Goal: Information Seeking & Learning: Learn about a topic

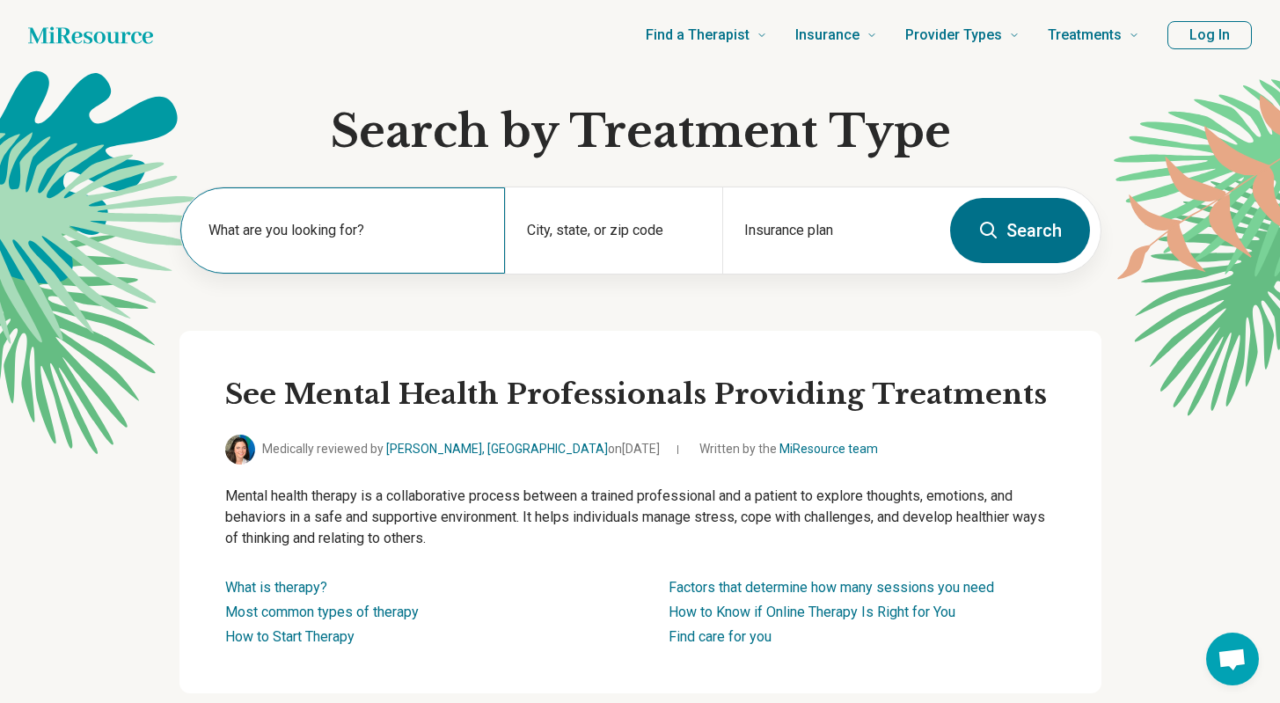
click at [373, 231] on label "What are you looking for?" at bounding box center [347, 230] width 276 height 21
click at [345, 223] on div "What are you looking for?" at bounding box center [343, 230] width 326 height 86
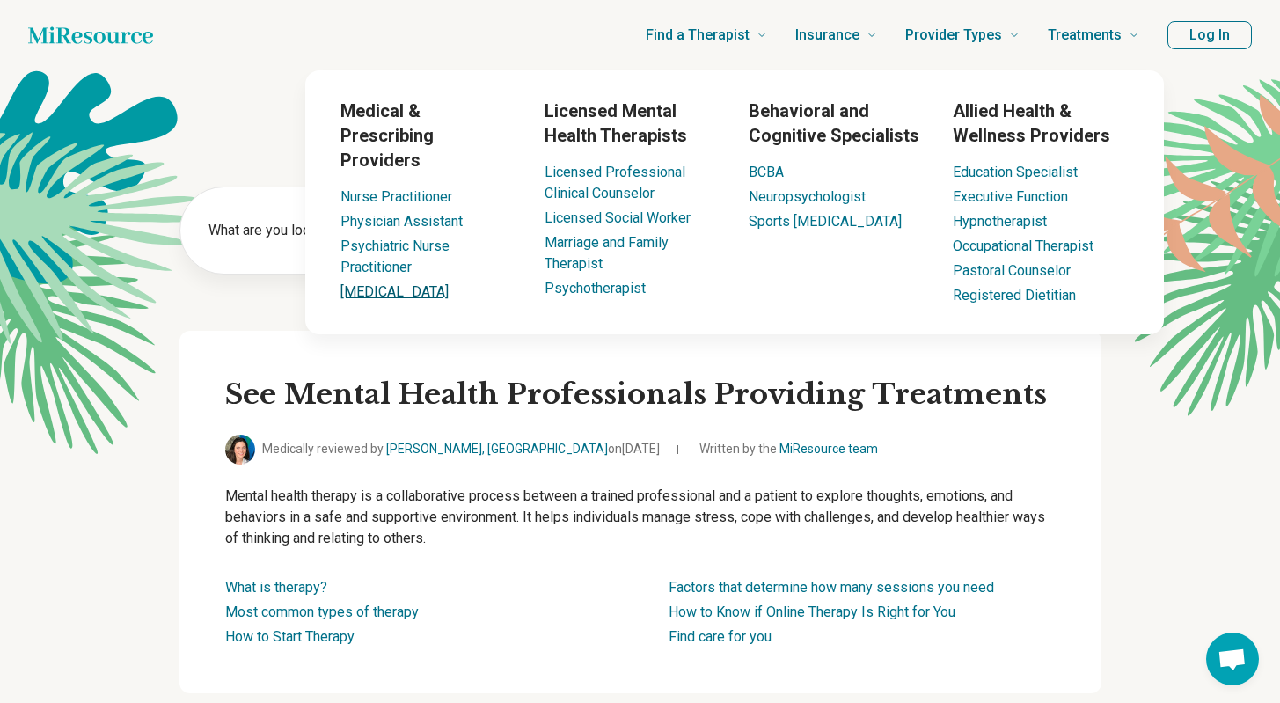
click at [384, 283] on link "[MEDICAL_DATA]" at bounding box center [395, 291] width 108 height 17
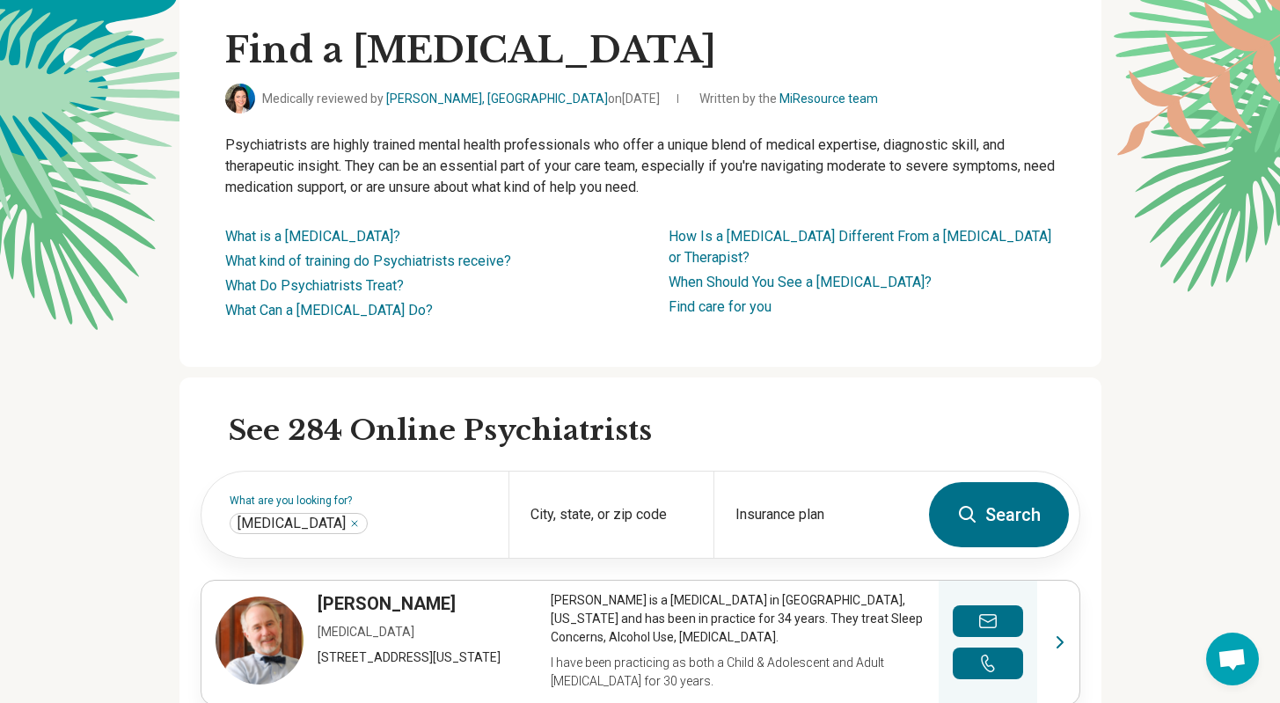
scroll to position [137, 0]
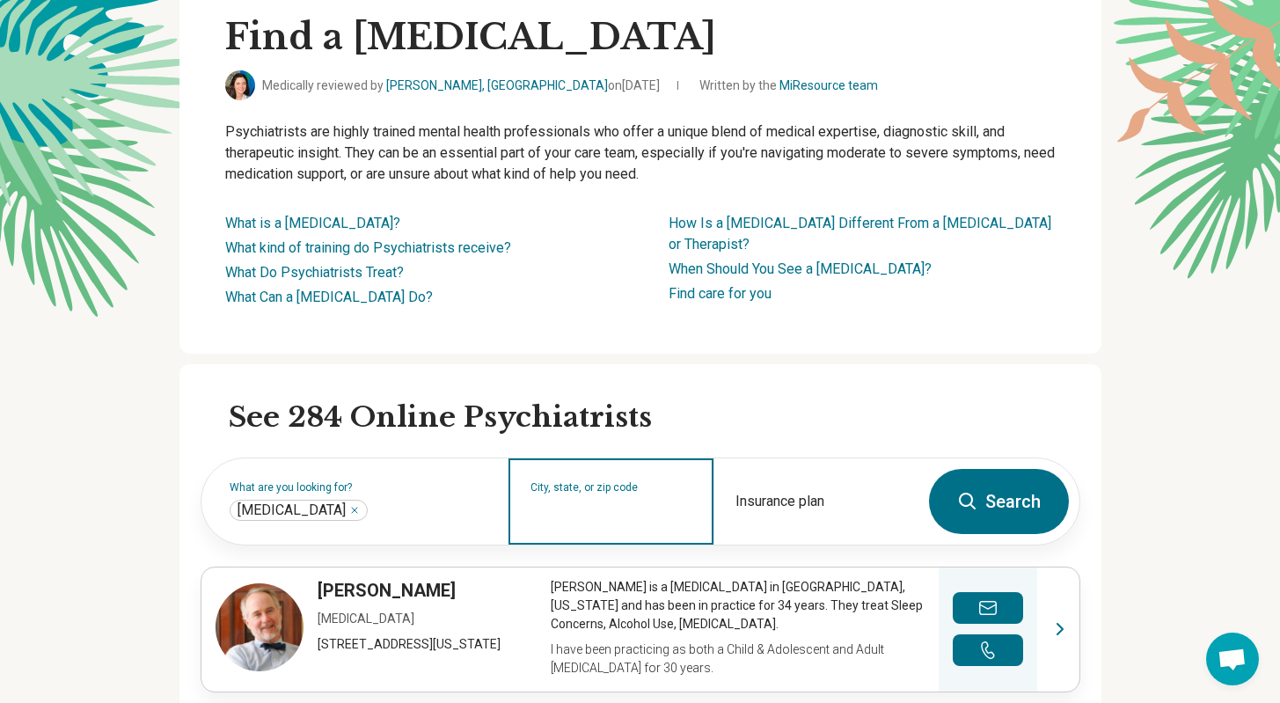
click at [591, 515] on input "City, state, or zip code" at bounding box center [612, 512] width 162 height 21
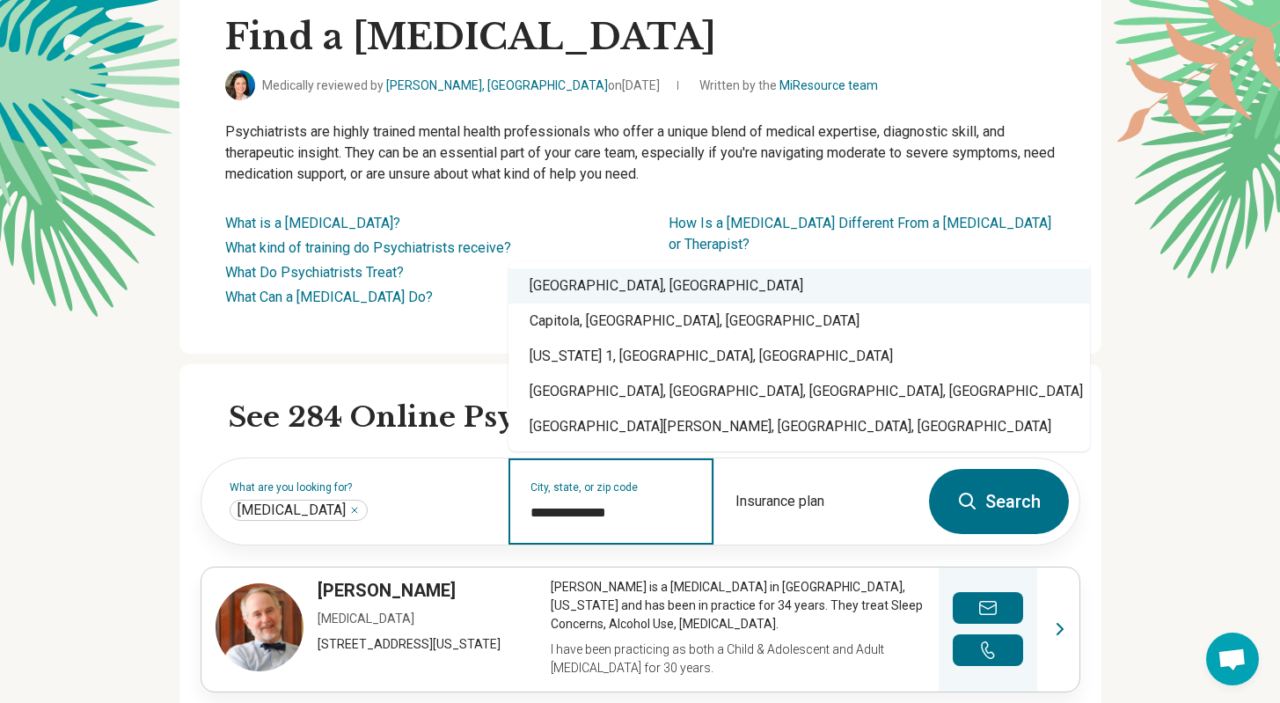
click at [621, 285] on div "Santa Cruz, CA" at bounding box center [800, 285] width 582 height 35
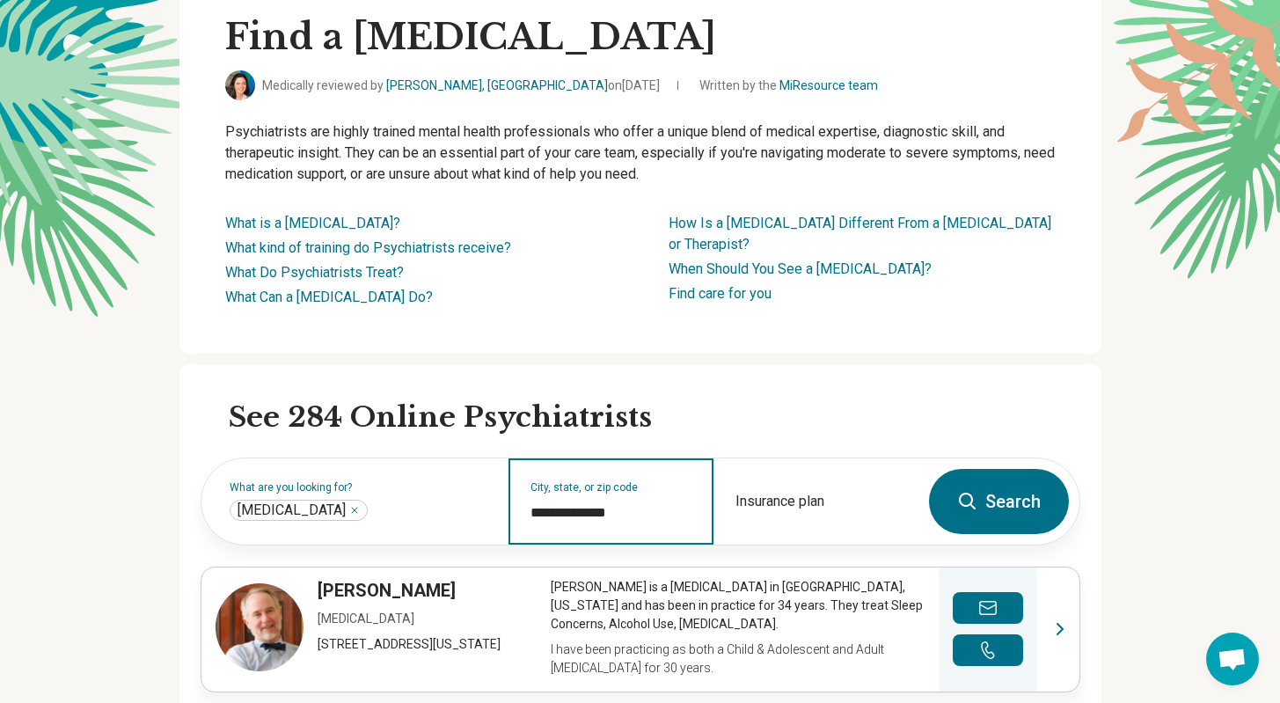
type input "**********"
click at [979, 503] on button "Search" at bounding box center [999, 501] width 140 height 65
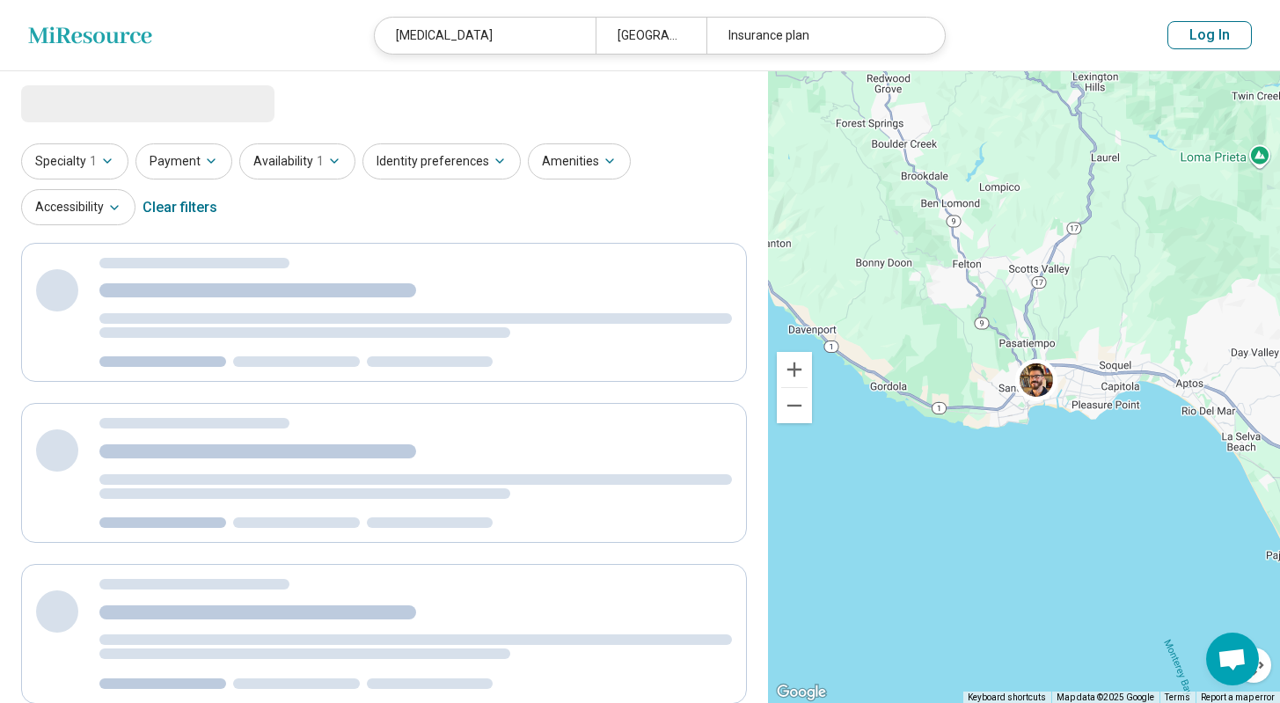
select select "***"
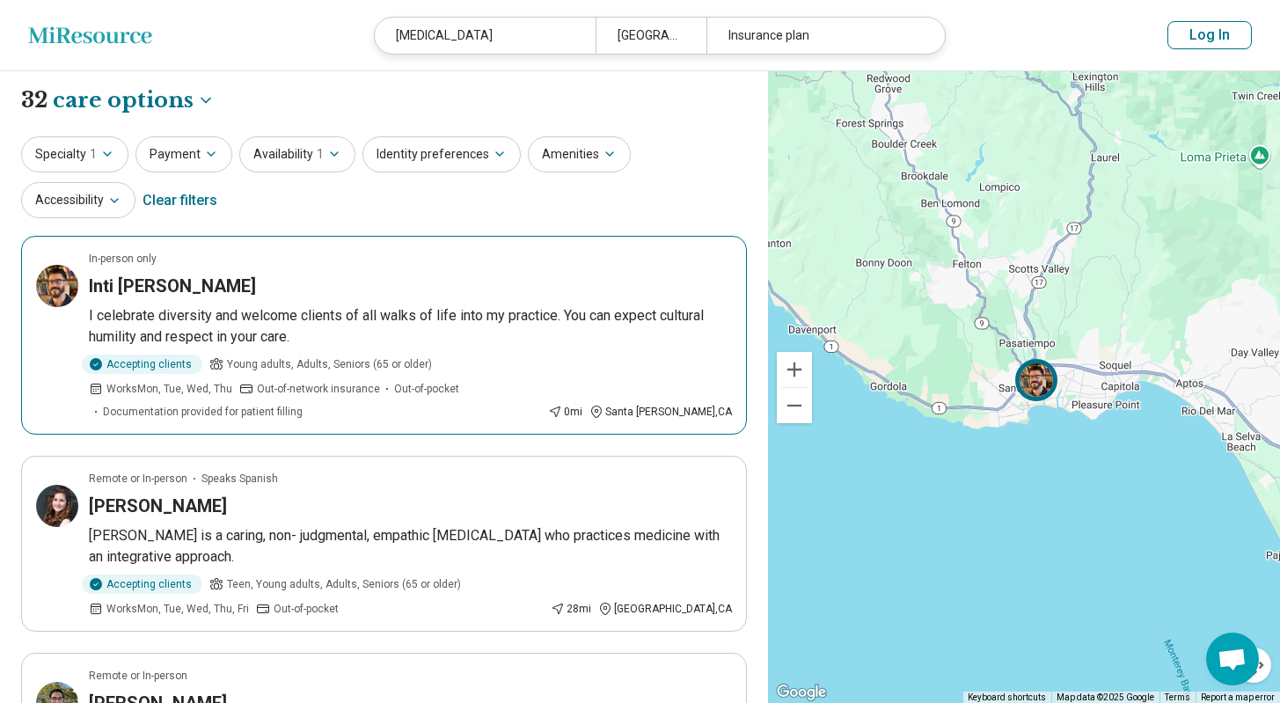
click at [143, 275] on h3 "Inti [PERSON_NAME]" at bounding box center [172, 286] width 167 height 25
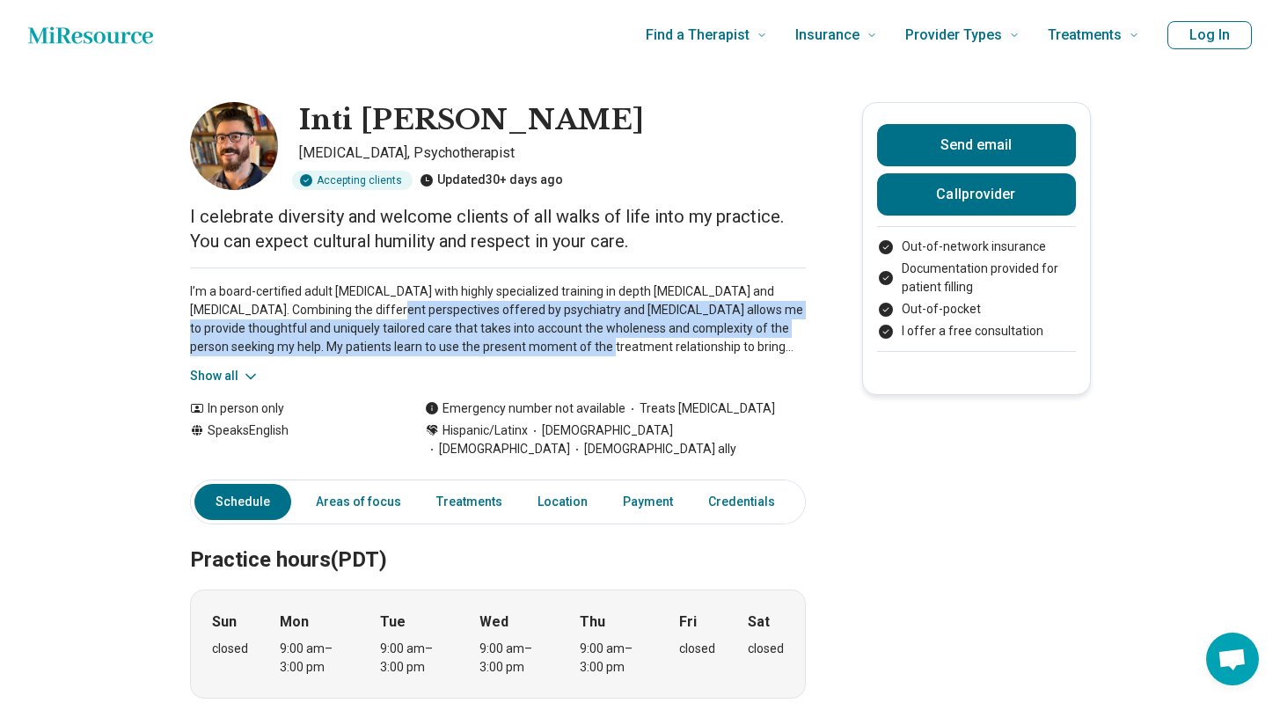
drag, startPoint x: 410, startPoint y: 312, endPoint x: 581, endPoint y: 355, distance: 176.1
click at [581, 355] on p "I’m a board-certified adult [MEDICAL_DATA] with highly specialized training in …" at bounding box center [498, 319] width 616 height 74
click at [245, 373] on icon at bounding box center [251, 377] width 18 height 18
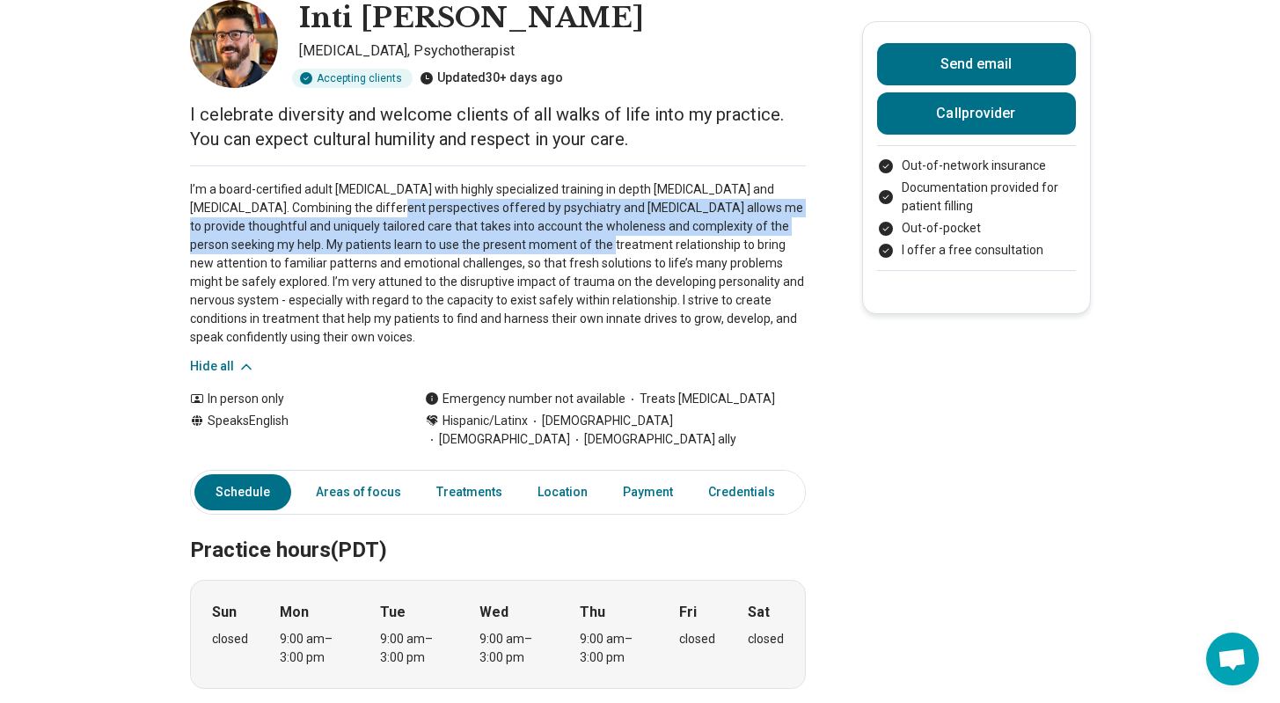
scroll to position [106, 0]
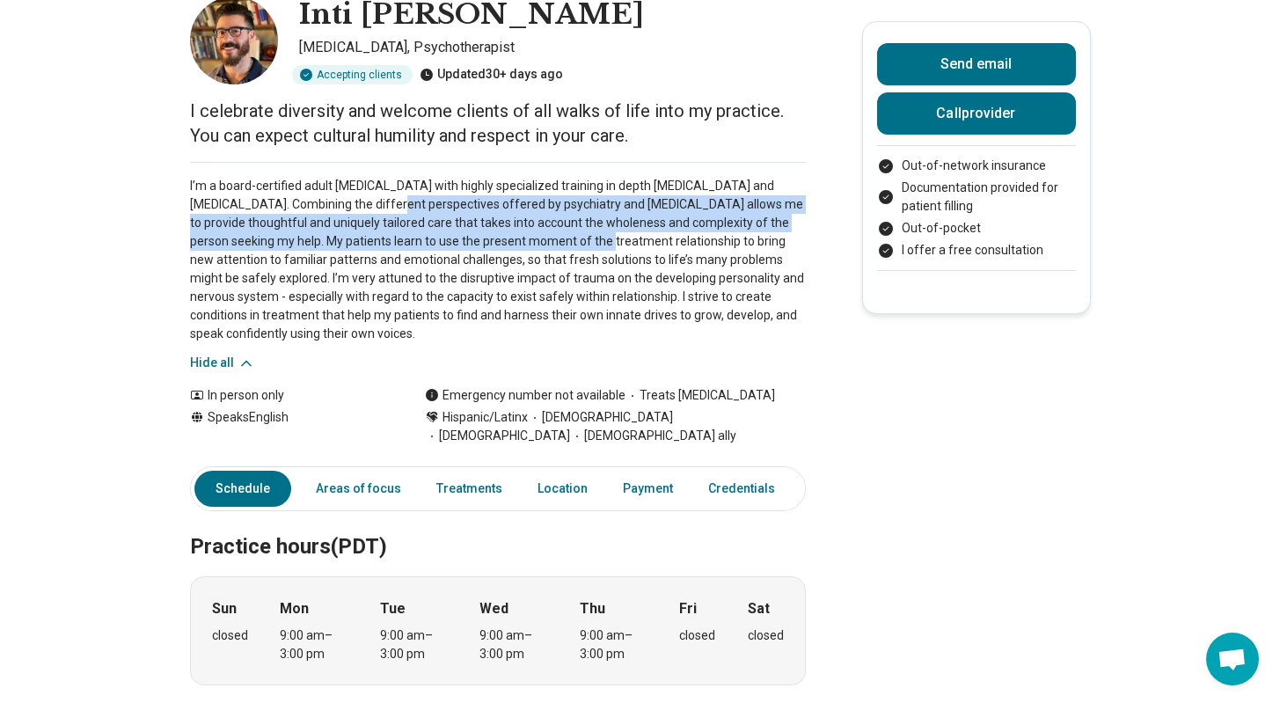
click at [667, 224] on p "I’m a board-certified adult [MEDICAL_DATA] with highly specialized training in …" at bounding box center [498, 260] width 616 height 166
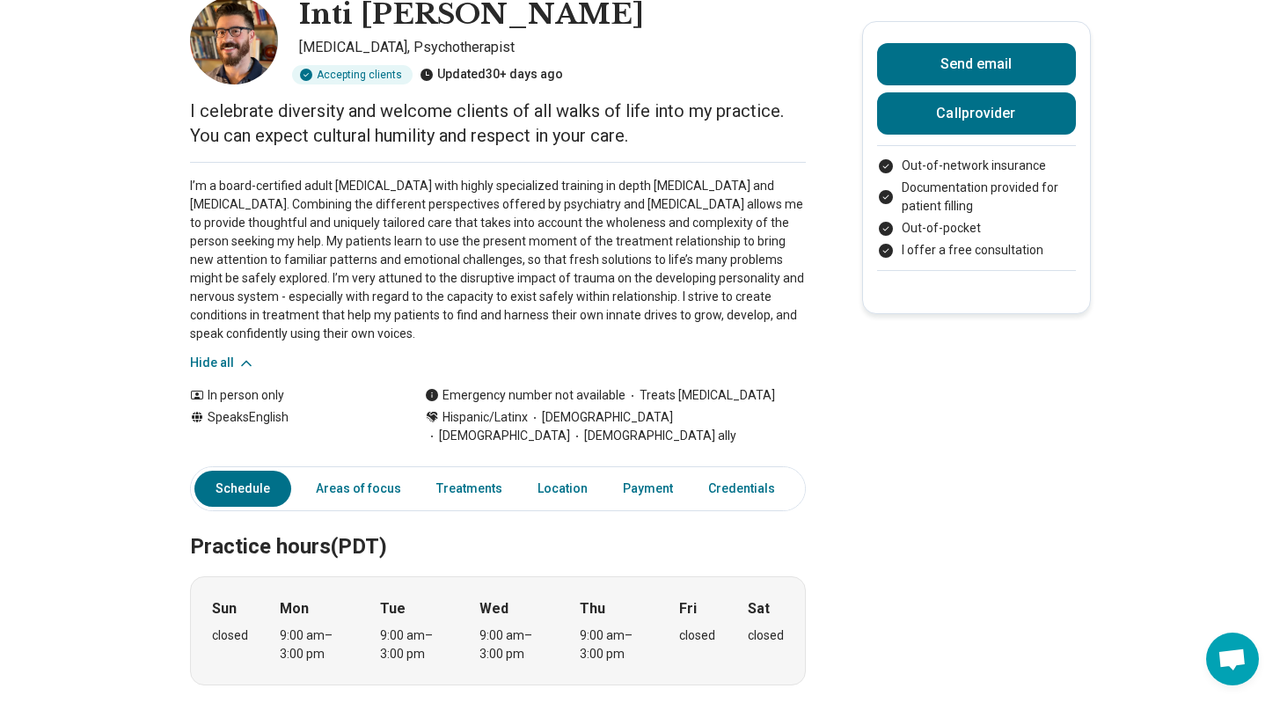
click at [496, 219] on p "I’m a board-certified adult [MEDICAL_DATA] with highly specialized training in …" at bounding box center [498, 260] width 616 height 166
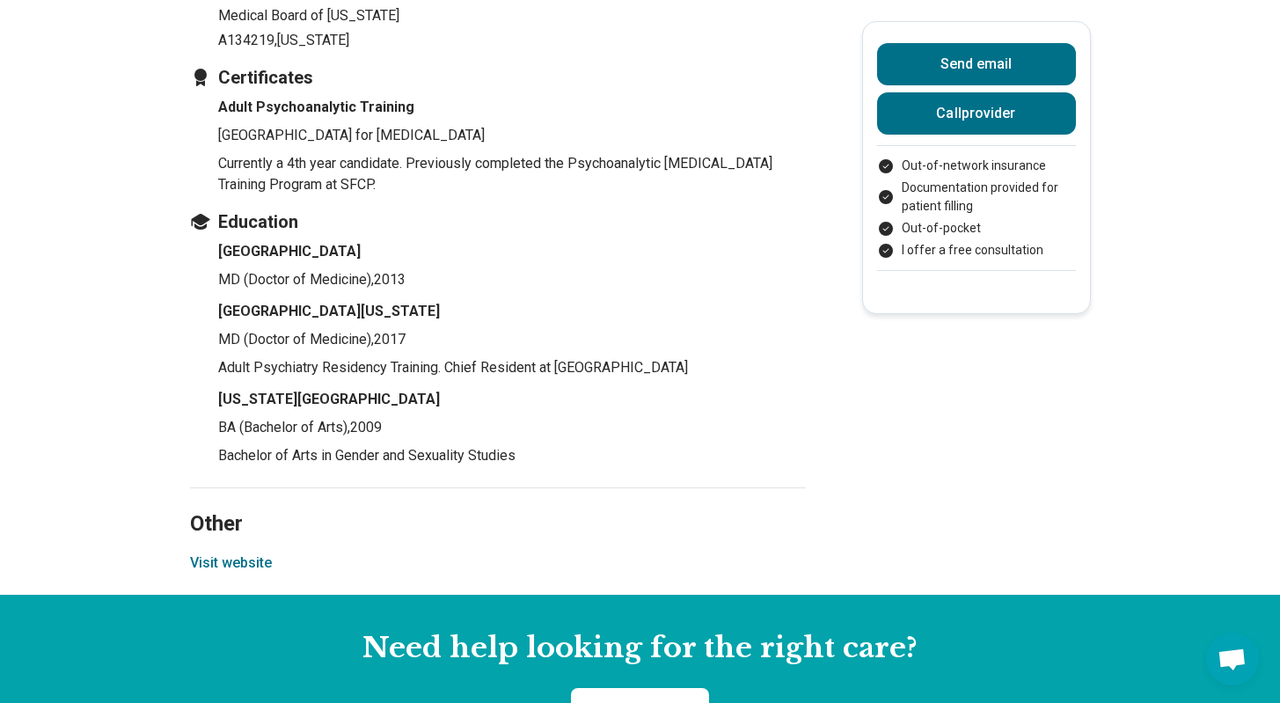
scroll to position [2073, 0]
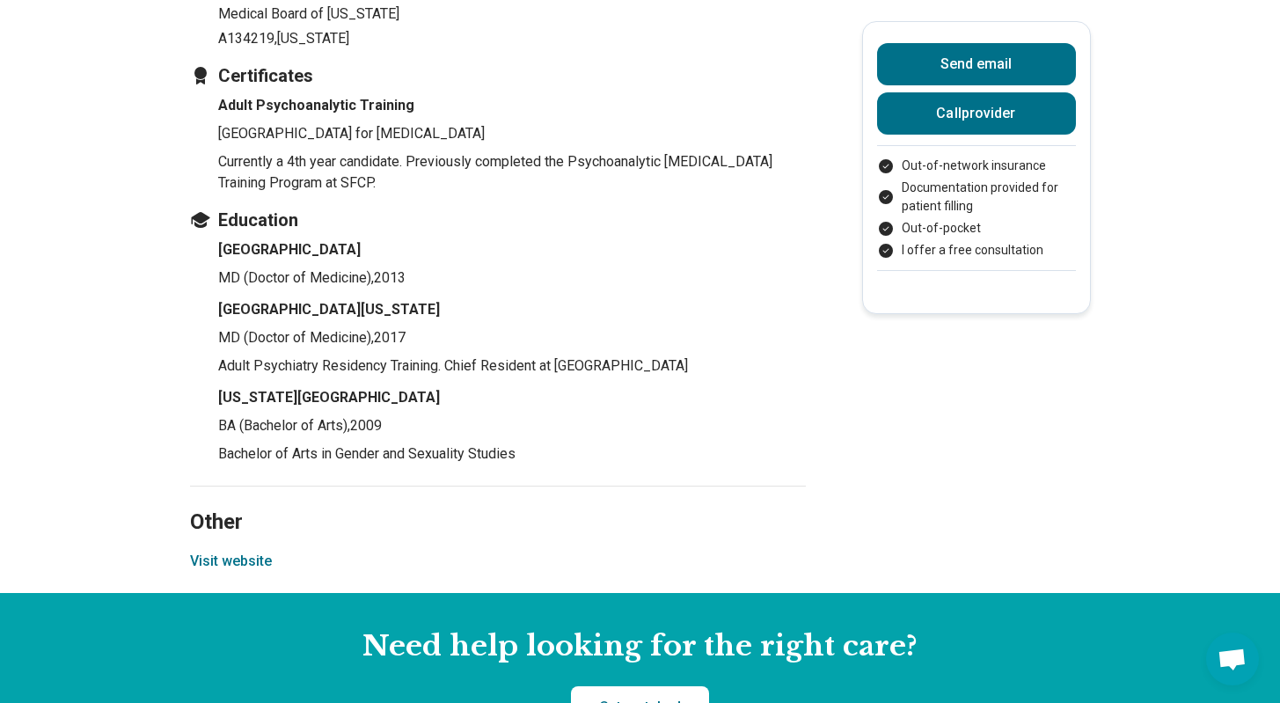
drag, startPoint x: 203, startPoint y: 221, endPoint x: 560, endPoint y: 299, distance: 364.9
click at [560, 300] on ul "[GEOGRAPHIC_DATA] (Doctor of Medicine) , 2013 [GEOGRAPHIC_DATA][US_STATE] (Doct…" at bounding box center [498, 351] width 616 height 225
click at [533, 335] on li "[GEOGRAPHIC_DATA][US_STATE] MD (Doctor of Medicine) , 2017 Adult Psychiatry Res…" at bounding box center [512, 337] width 588 height 77
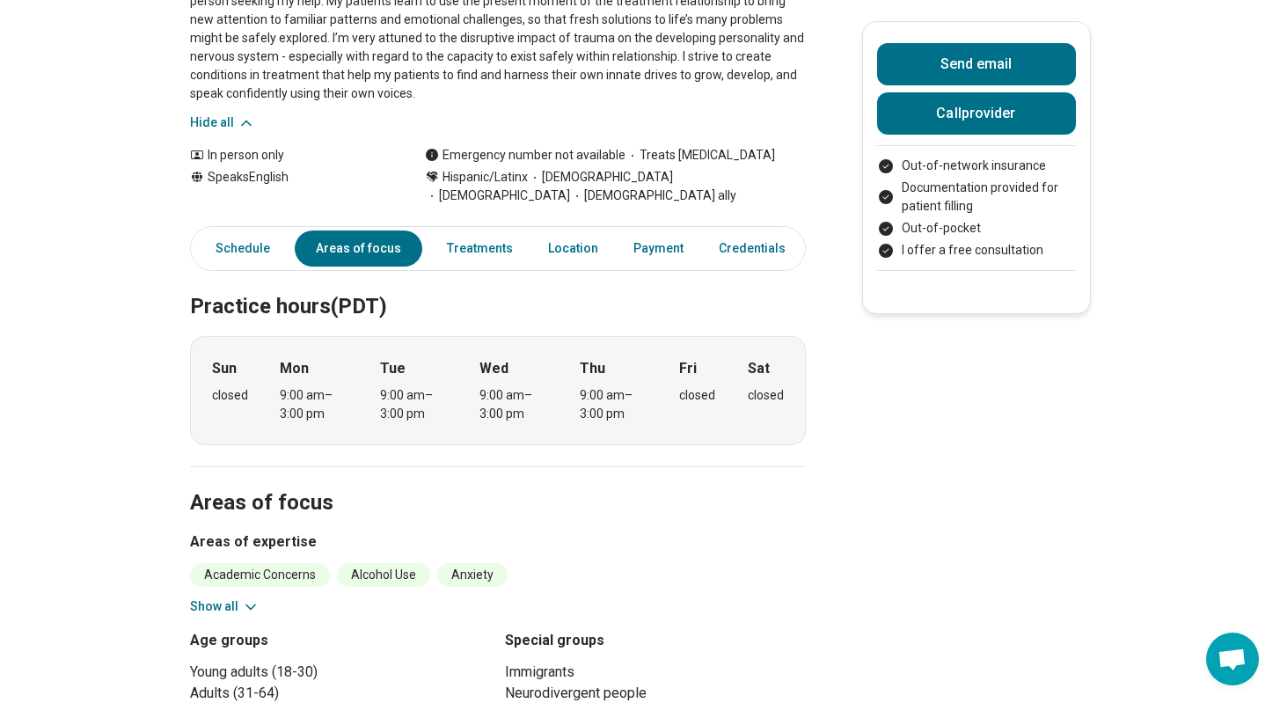
scroll to position [349, 0]
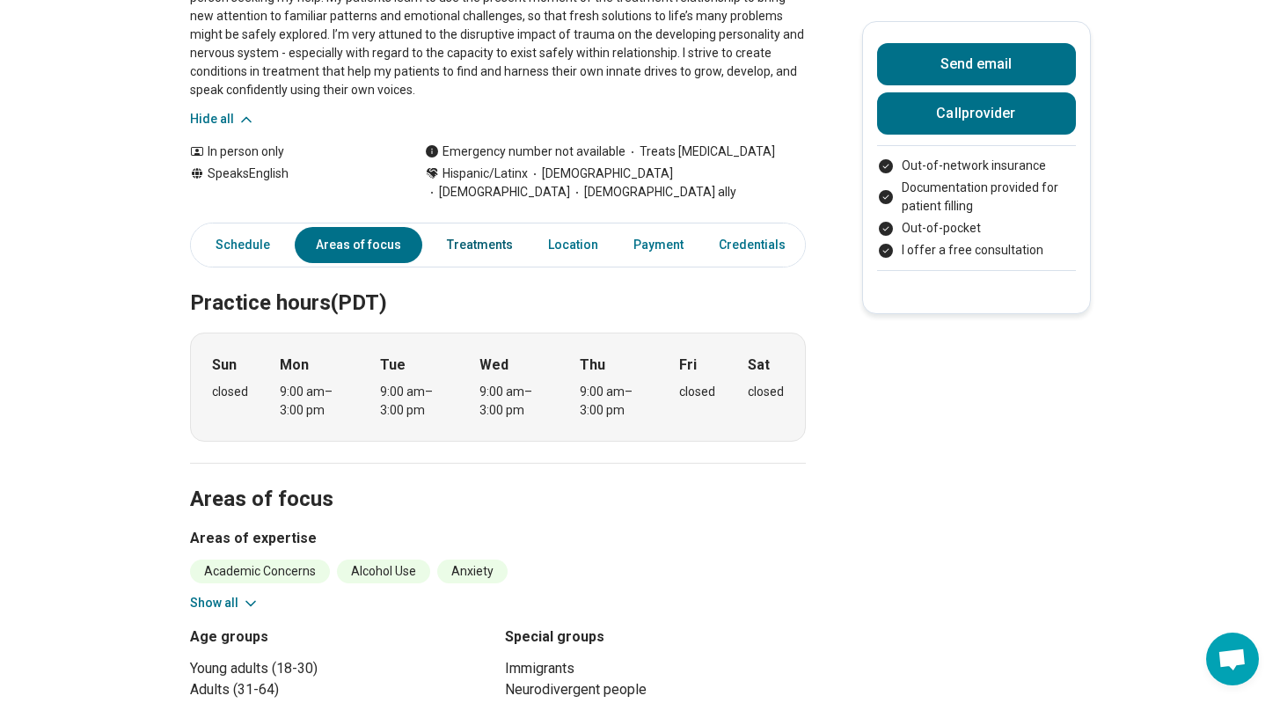
click at [482, 228] on link "Treatments" at bounding box center [479, 245] width 87 height 36
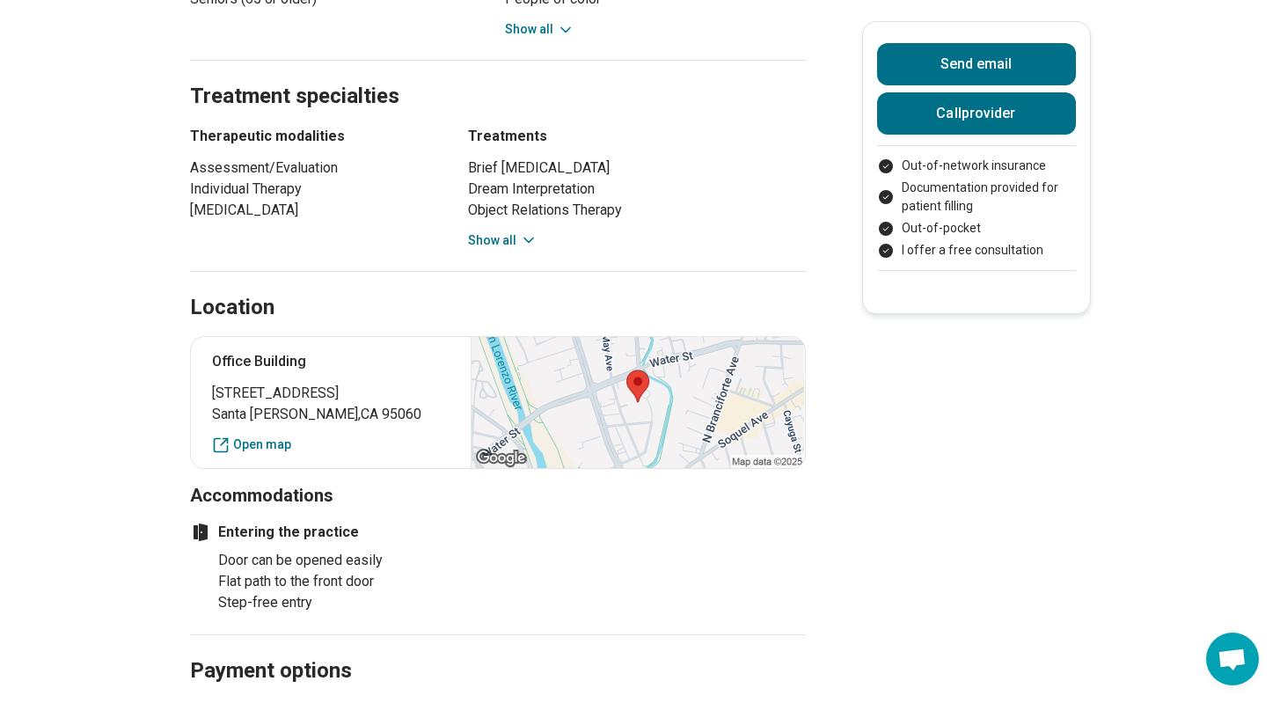
scroll to position [1082, 0]
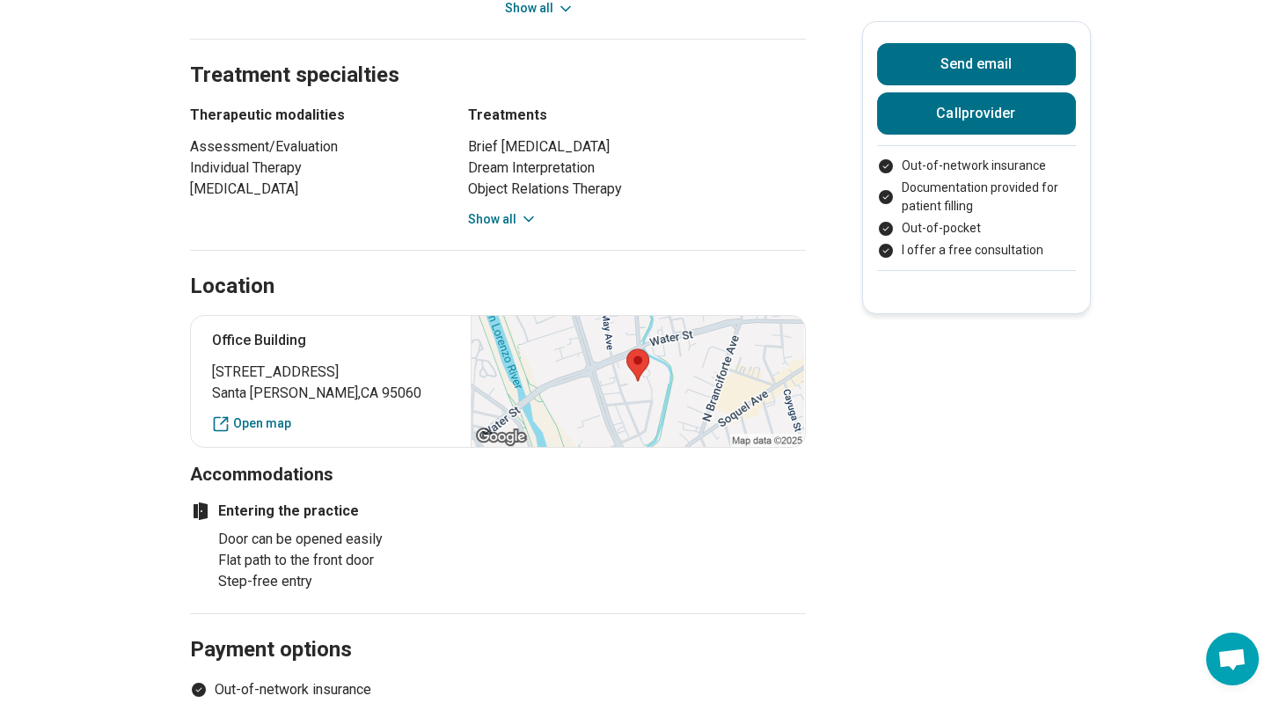
click at [502, 210] on button "Show all" at bounding box center [503, 219] width 70 height 18
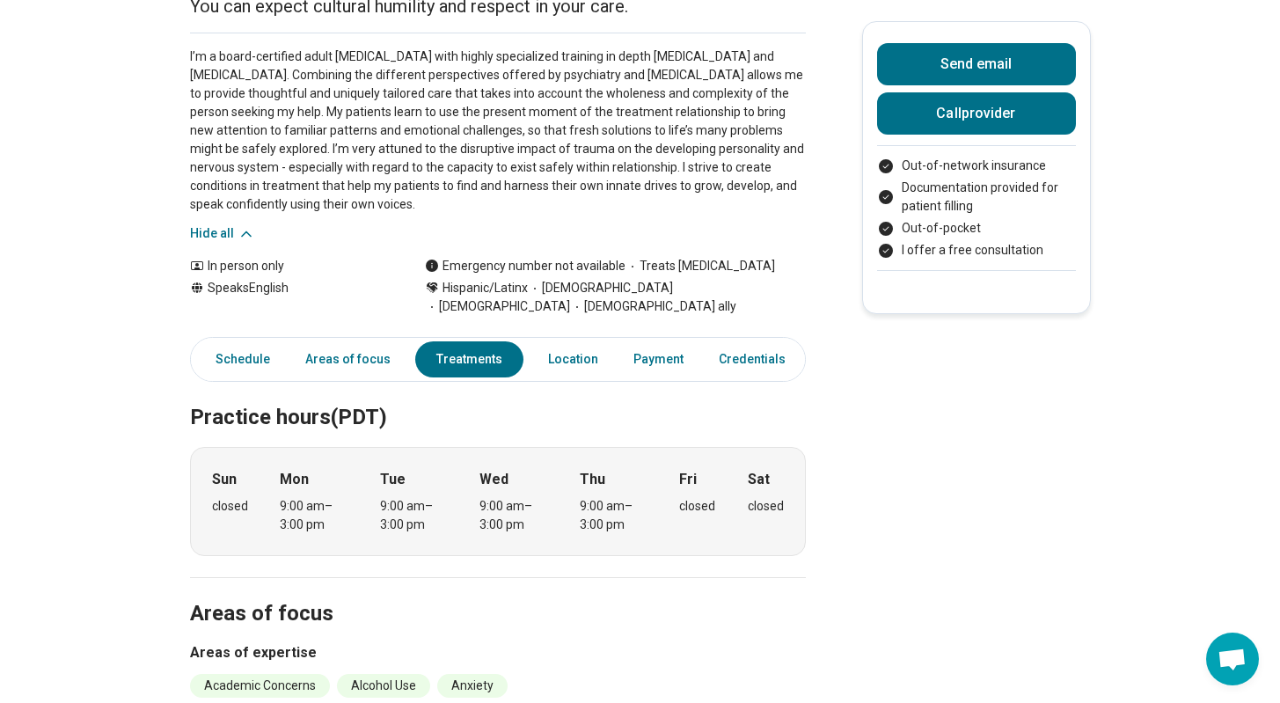
scroll to position [0, 0]
